Goal: Find specific page/section: Find specific page/section

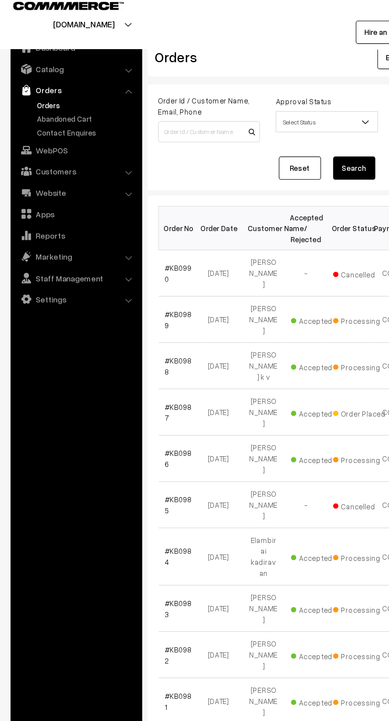
click at [36, 101] on link "Abandoned Cart" at bounding box center [65, 98] width 78 height 8
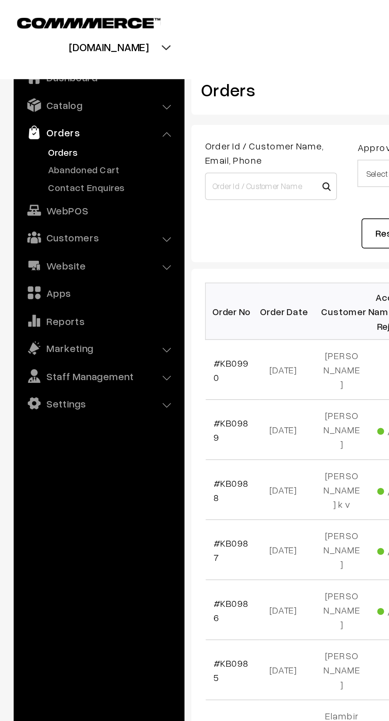
click at [58, 99] on link "Abandoned Cart" at bounding box center [65, 98] width 78 height 8
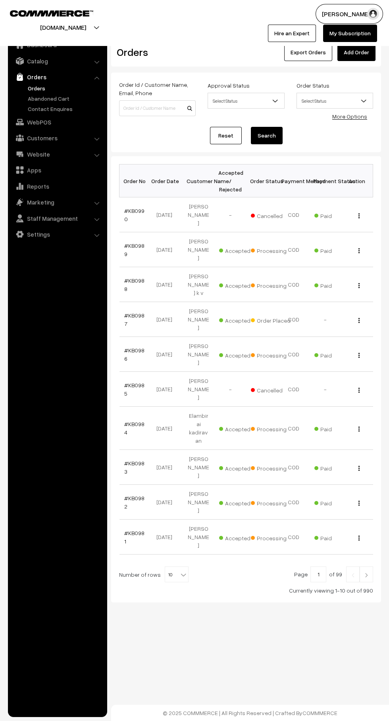
click at [27, 102] on link "Abandoned Cart" at bounding box center [65, 98] width 78 height 8
